Goal: Transaction & Acquisition: Purchase product/service

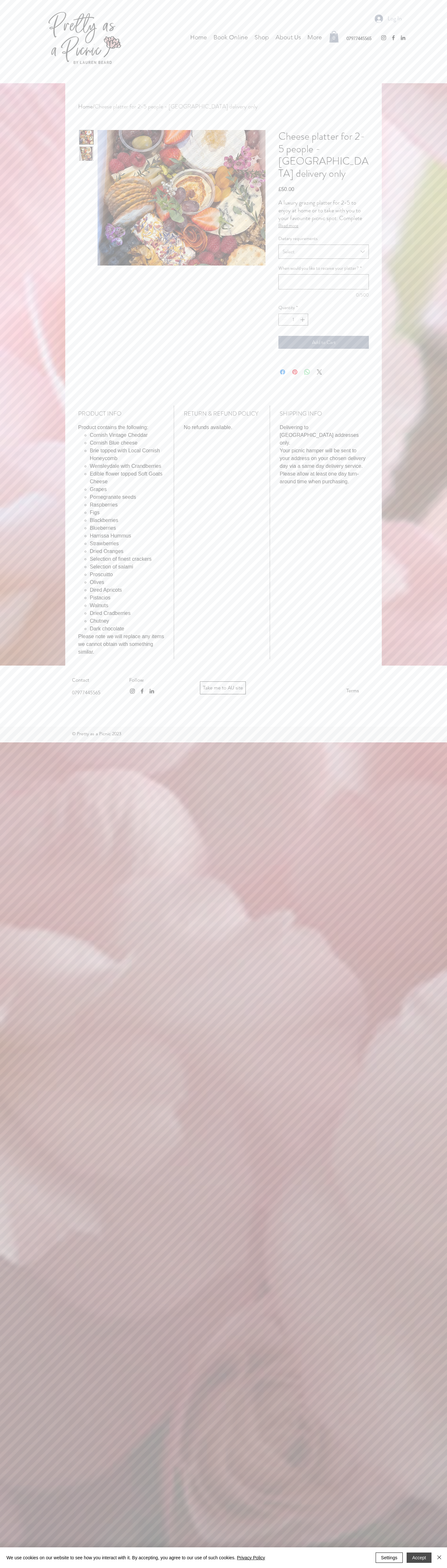
click at [419, 1558] on button "Accept" at bounding box center [419, 1558] width 25 height 10
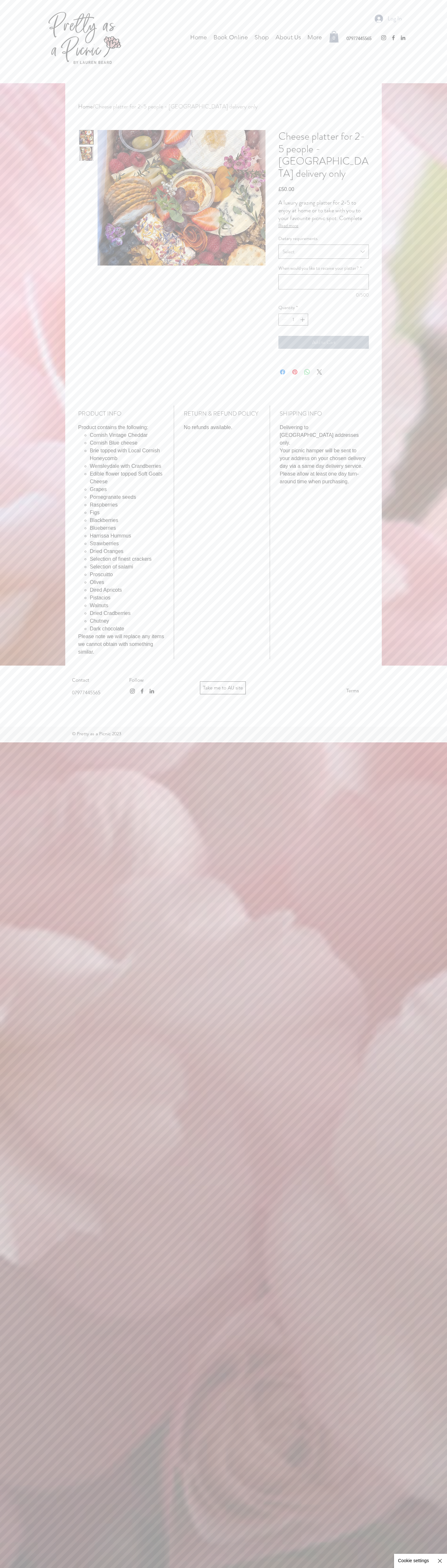
click at [323, 339] on span "Add to Cart" at bounding box center [323, 342] width 80 height 8
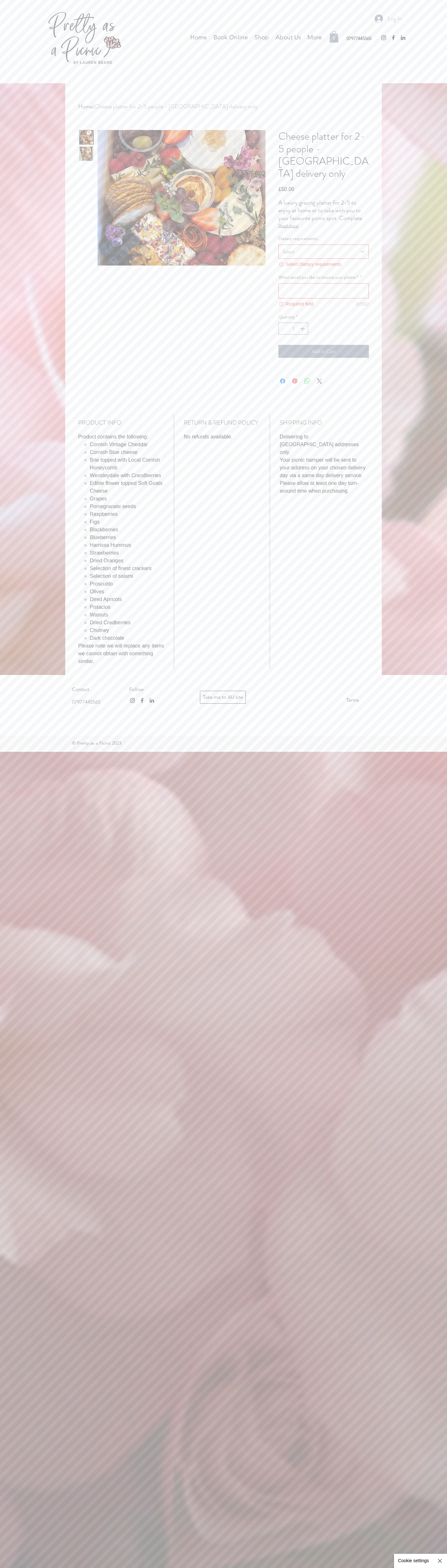
click at [334, 37] on text "0" at bounding box center [334, 38] width 2 height 5
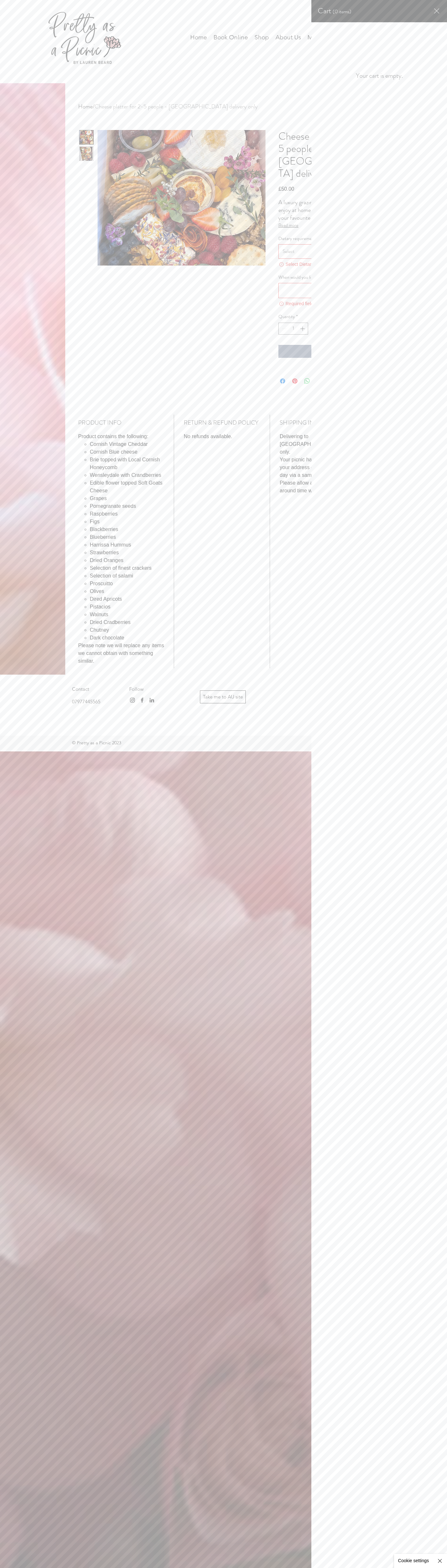
click at [437, 11] on icon "Close cart" at bounding box center [437, 11] width 5 height 5
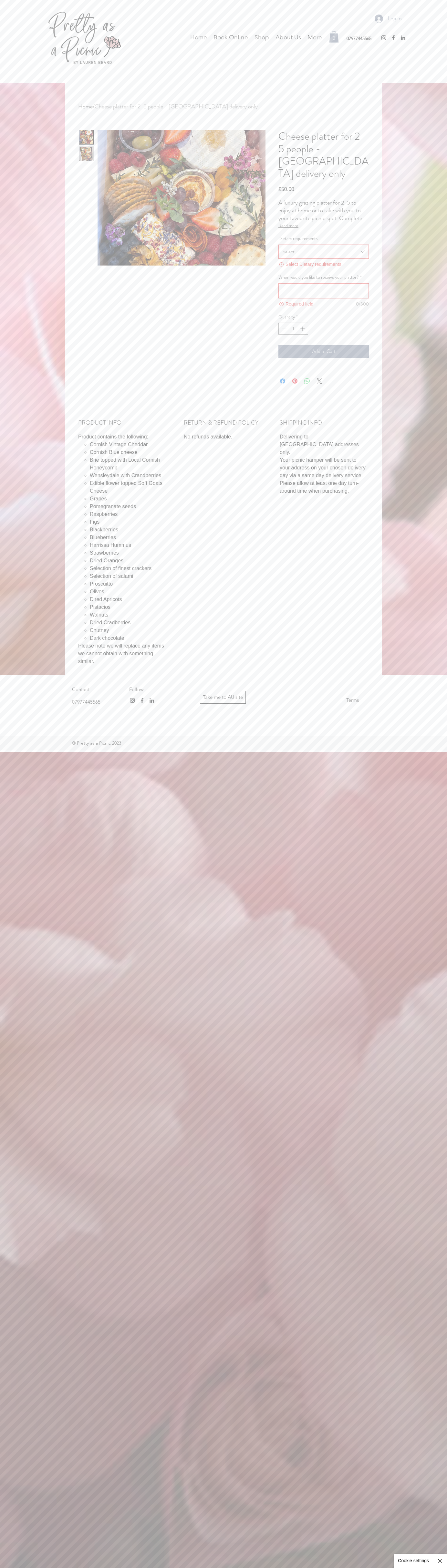
click at [10, 18] on div "Log In Home Book Online Shop About Us Gift Vouchers Glassware Hire Bar Hire Cut…" at bounding box center [223, 42] width 447 height 83
click at [440, 598] on div "Home / Cheese platter for 2-5 people - Cornwall delivery only Cheese platter fo…" at bounding box center [223, 379] width 447 height 592
click at [430, 1568] on html "top of page Skip to Main Content Log In Home Book Online Shop About Us Gift Vou…" at bounding box center [223, 784] width 447 height 1568
click at [13, 1165] on img at bounding box center [223, 784] width 447 height 1568
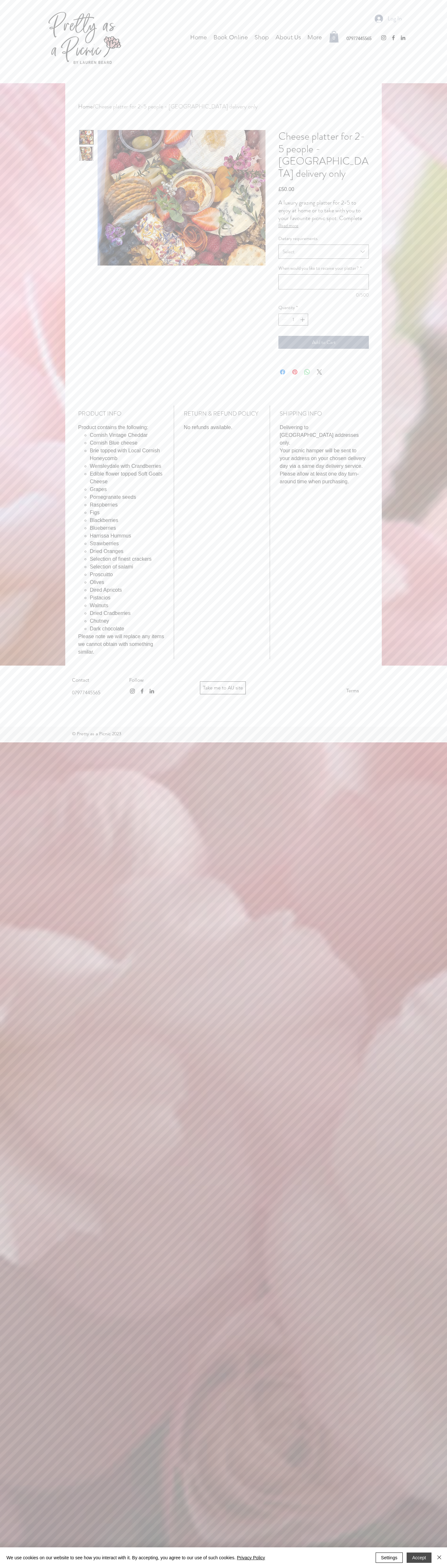
click at [419, 1558] on button "Accept" at bounding box center [419, 1558] width 25 height 10
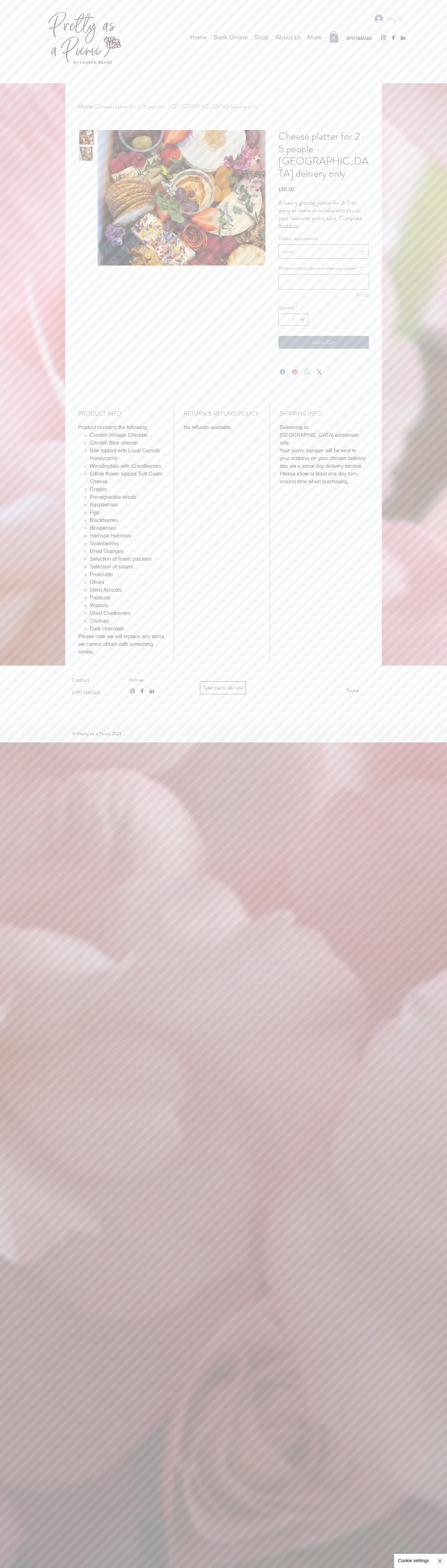
click at [87, 198] on div "main content" at bounding box center [86, 198] width 15 height 136
click at [87, 137] on img "1 / 2" at bounding box center [86, 137] width 14 height 14
click at [182, 198] on img "main content" at bounding box center [181, 198] width 168 height 136
click at [293, 314] on input "1" at bounding box center [293, 320] width 12 height 11
click at [295, 370] on icon "Pin on Pinterest" at bounding box center [295, 372] width 5 height 5
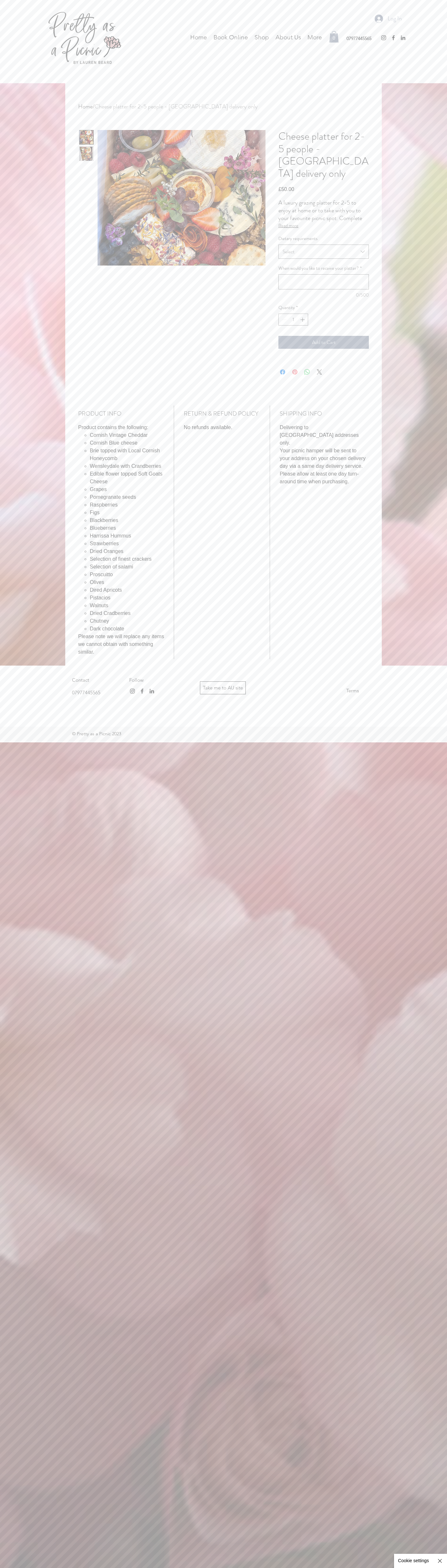
click at [352, 686] on span "Terms" at bounding box center [352, 691] width 13 height 9
click at [132, 688] on img "instagram" at bounding box center [132, 691] width 7 height 7
click at [323, 339] on span "Add to Cart" at bounding box center [323, 342] width 80 height 8
click at [334, 37] on text "0" at bounding box center [334, 38] width 2 height 5
click at [220, 11] on div "Log In Home Book Online Shop About Us Gift Vouchers Glassware Hire Bar Hire Cut…" at bounding box center [223, 42] width 447 height 83
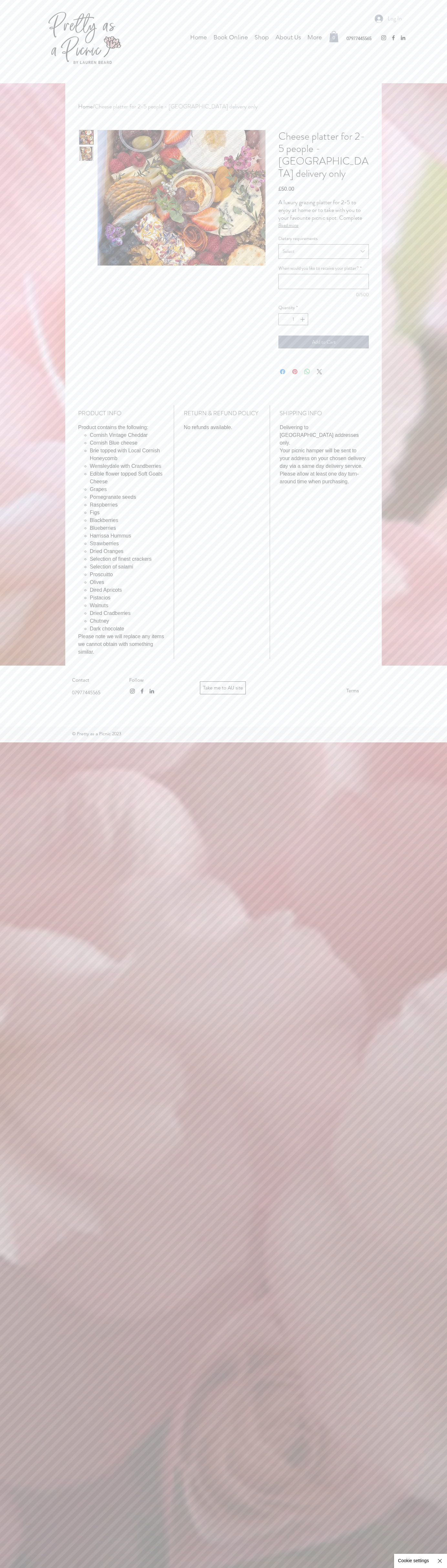
click at [440, 422] on div "Home / Cheese platter for 2-5 people - Cornwall delivery only Cheese platter fo…" at bounding box center [223, 374] width 447 height 582
click at [257, 1568] on html "top of page Skip to Main Content Log In Home Book Online Shop About Us Gift Vou…" at bounding box center [223, 784] width 447 height 1568
click at [22, 1047] on img at bounding box center [223, 784] width 447 height 1568
click at [319, 368] on icon "Share on X" at bounding box center [319, 372] width 8 height 8
